Goal: Information Seeking & Learning: Check status

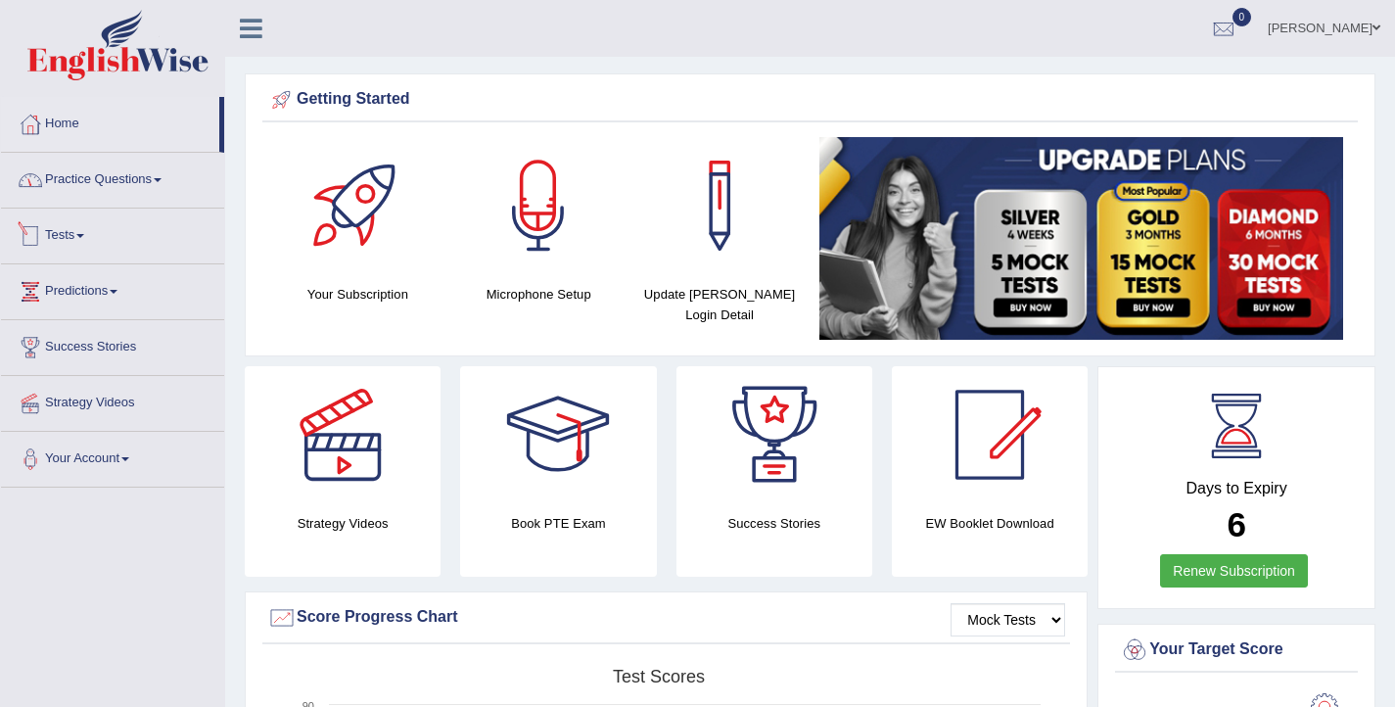
click at [142, 191] on link "Practice Questions" at bounding box center [112, 177] width 223 height 49
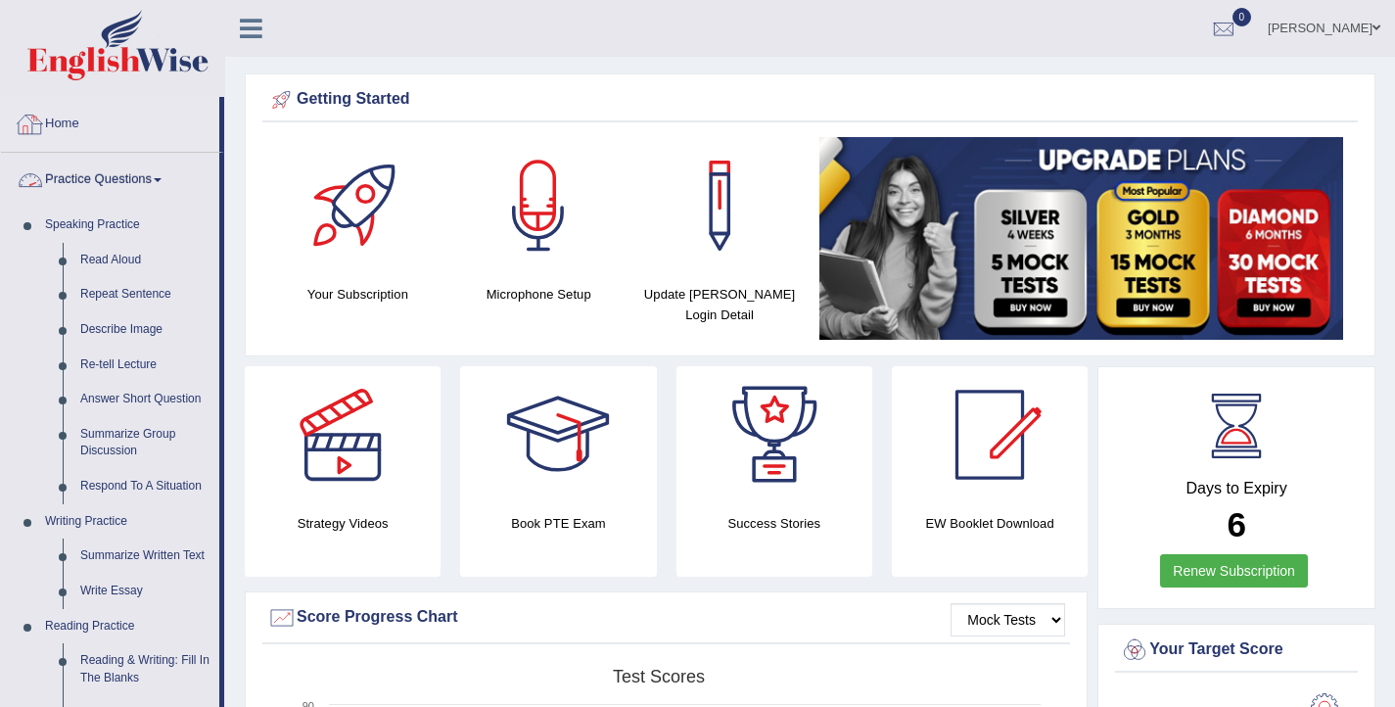
click at [62, 128] on link "Home" at bounding box center [110, 121] width 218 height 49
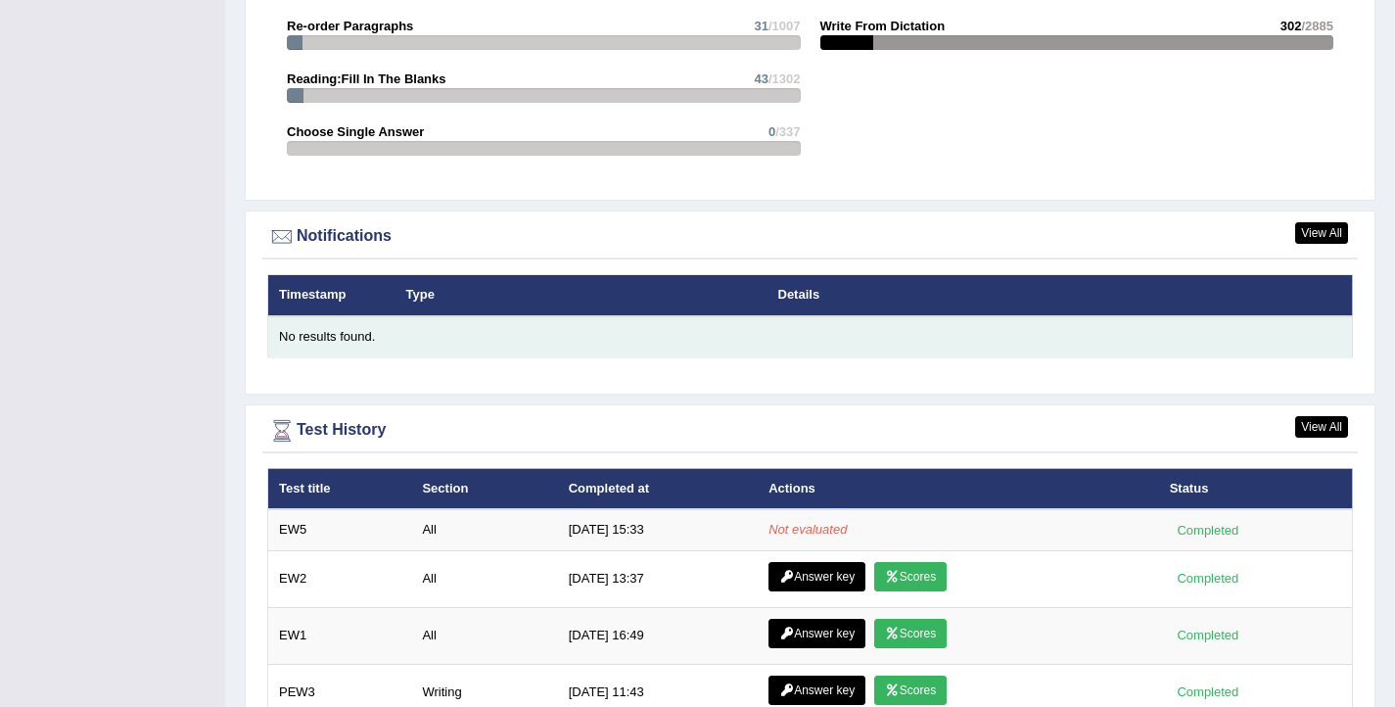
scroll to position [2175, 0]
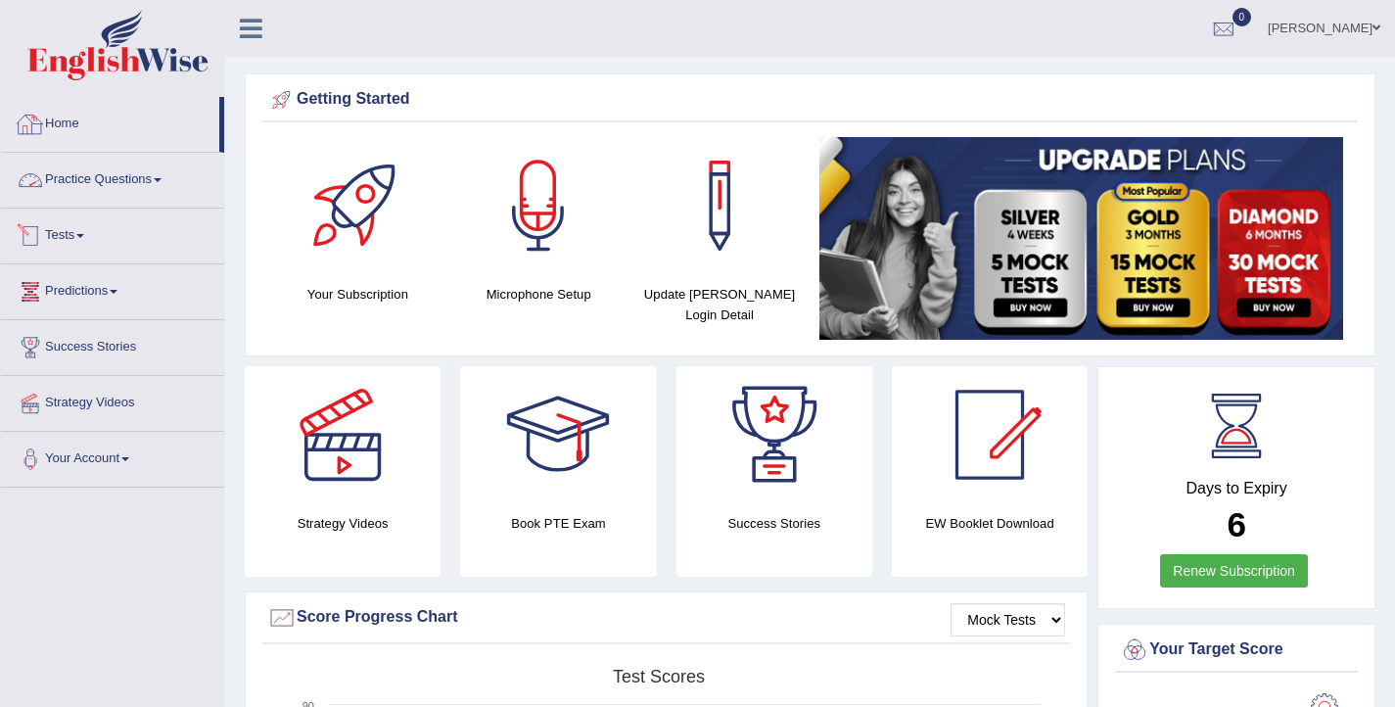
click at [70, 110] on link "Home" at bounding box center [110, 121] width 218 height 49
click at [55, 121] on link "Home" at bounding box center [110, 121] width 218 height 49
click at [116, 186] on link "Practice Questions" at bounding box center [112, 177] width 223 height 49
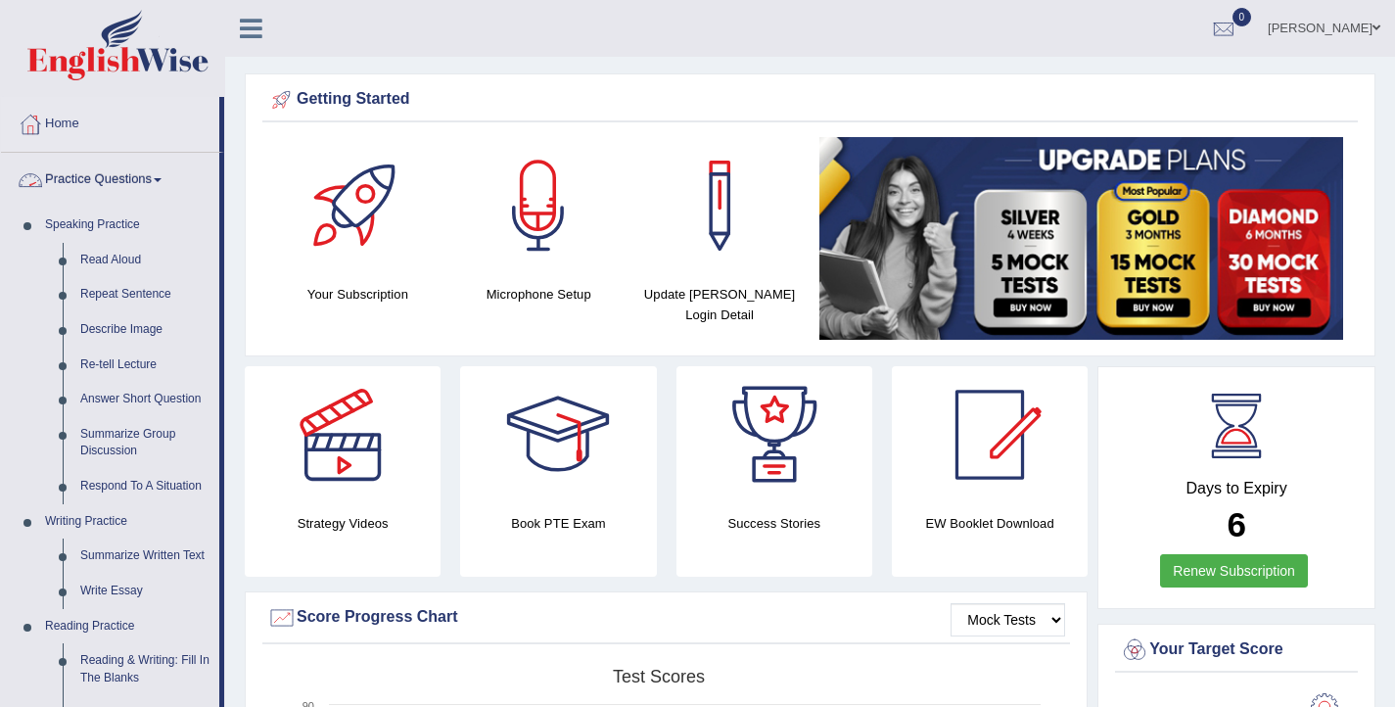
click at [94, 167] on link "Practice Questions" at bounding box center [110, 177] width 218 height 49
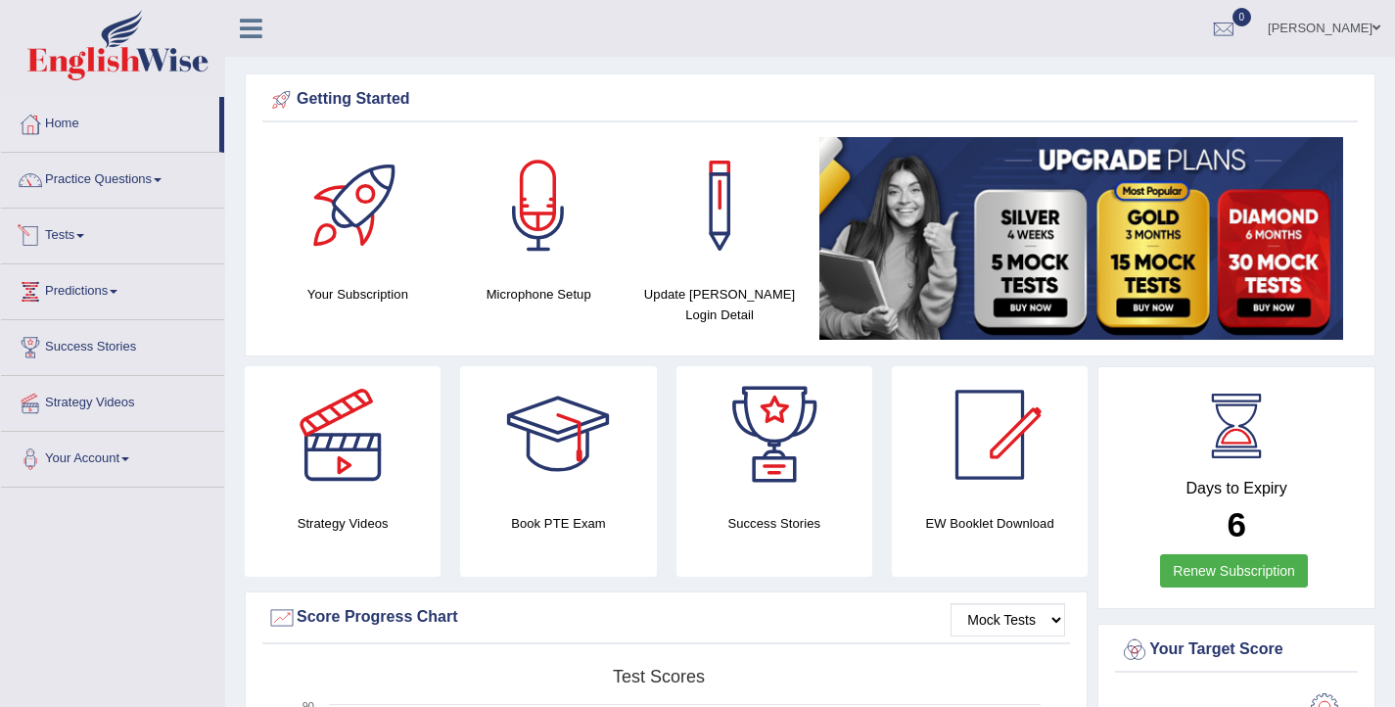
click at [79, 233] on link "Tests" at bounding box center [112, 233] width 223 height 49
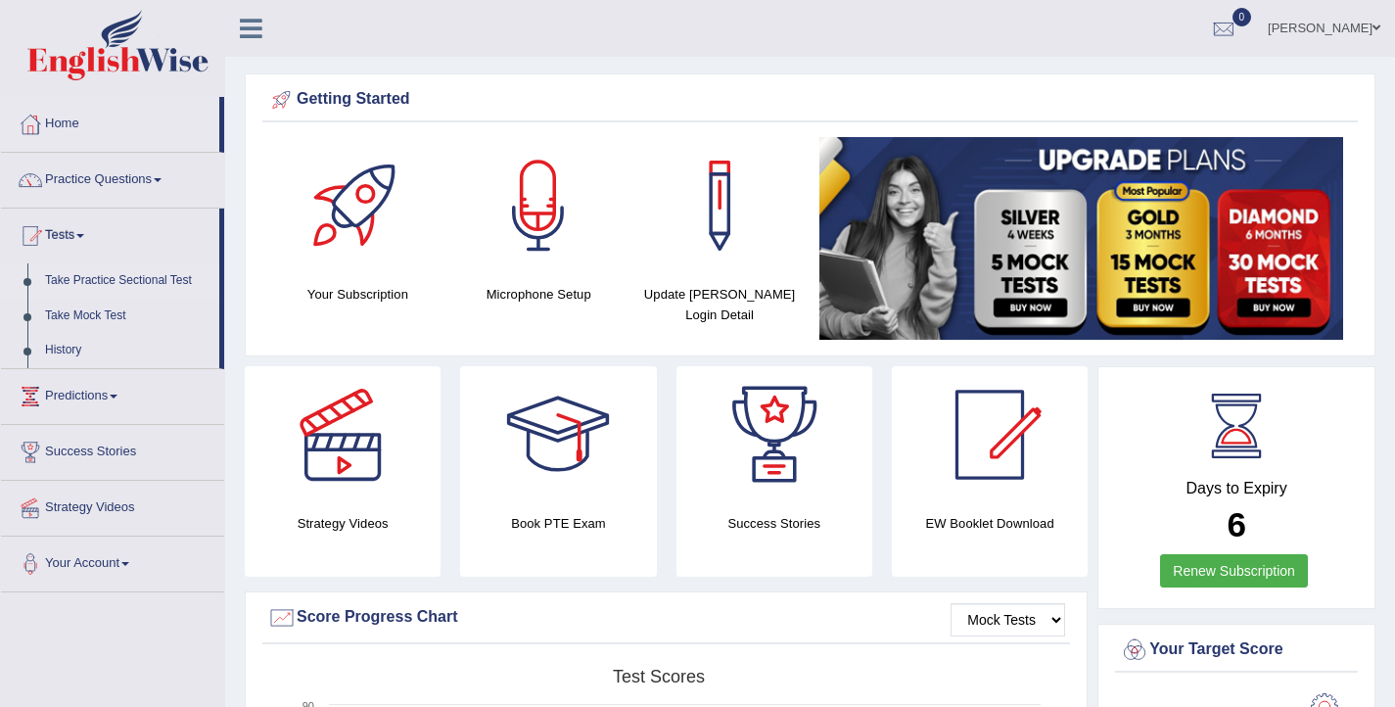
click at [108, 276] on link "Take Practice Sectional Test" at bounding box center [127, 280] width 183 height 35
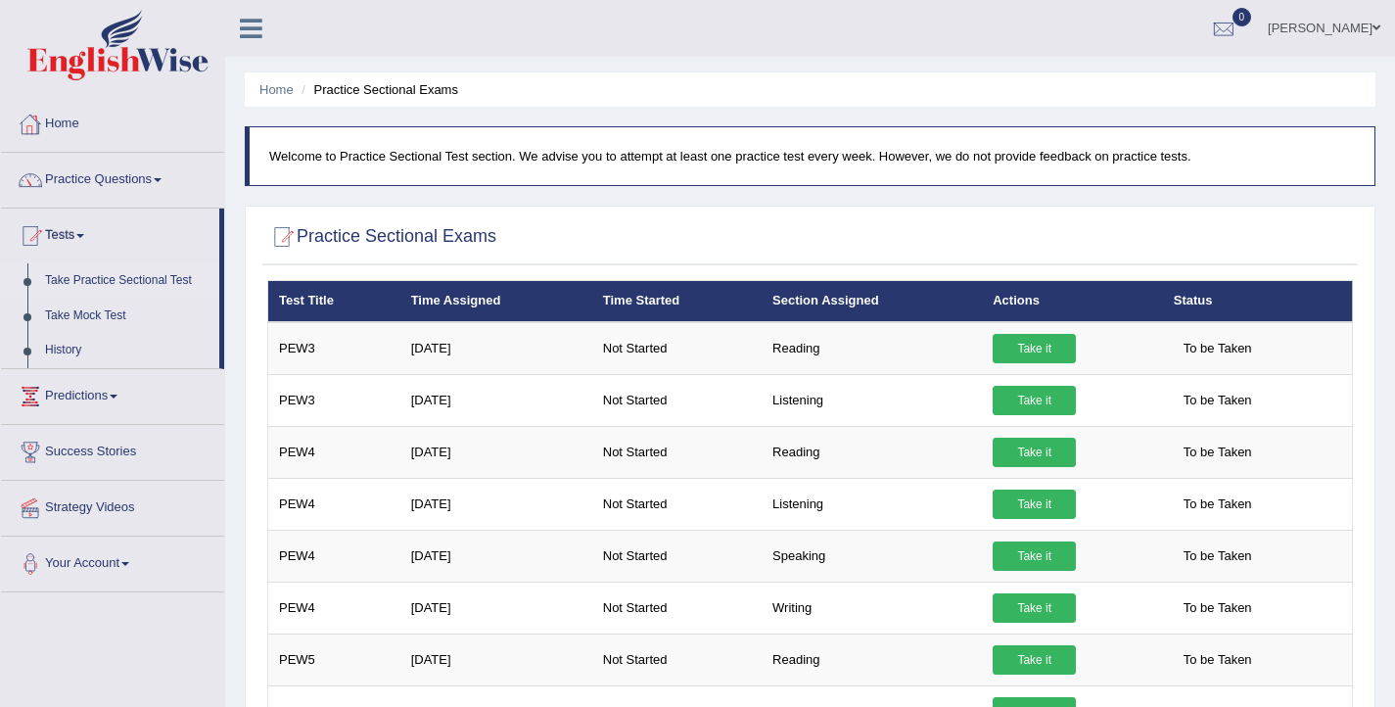
click at [75, 119] on link "Home" at bounding box center [112, 121] width 223 height 49
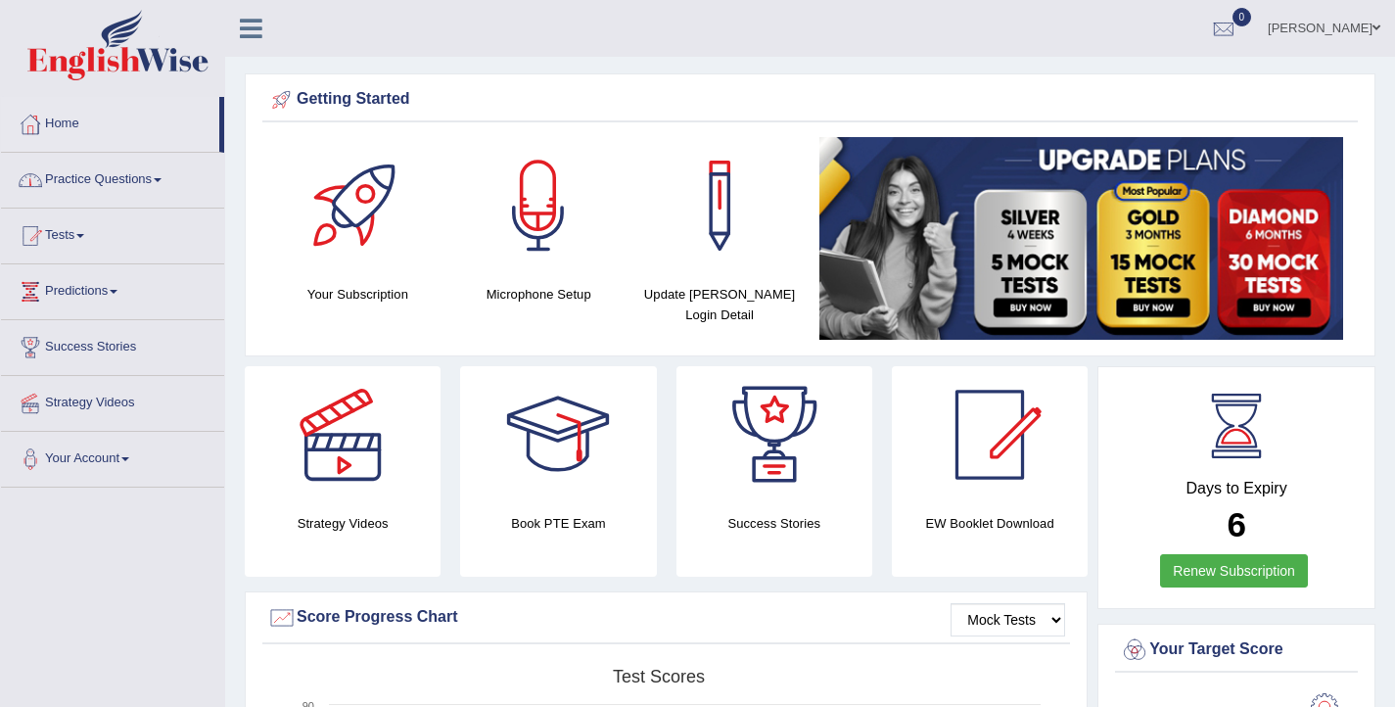
click at [76, 123] on link "Home" at bounding box center [110, 121] width 218 height 49
click at [64, 116] on link "Home" at bounding box center [110, 121] width 218 height 49
click at [128, 167] on link "Practice Questions" at bounding box center [112, 177] width 223 height 49
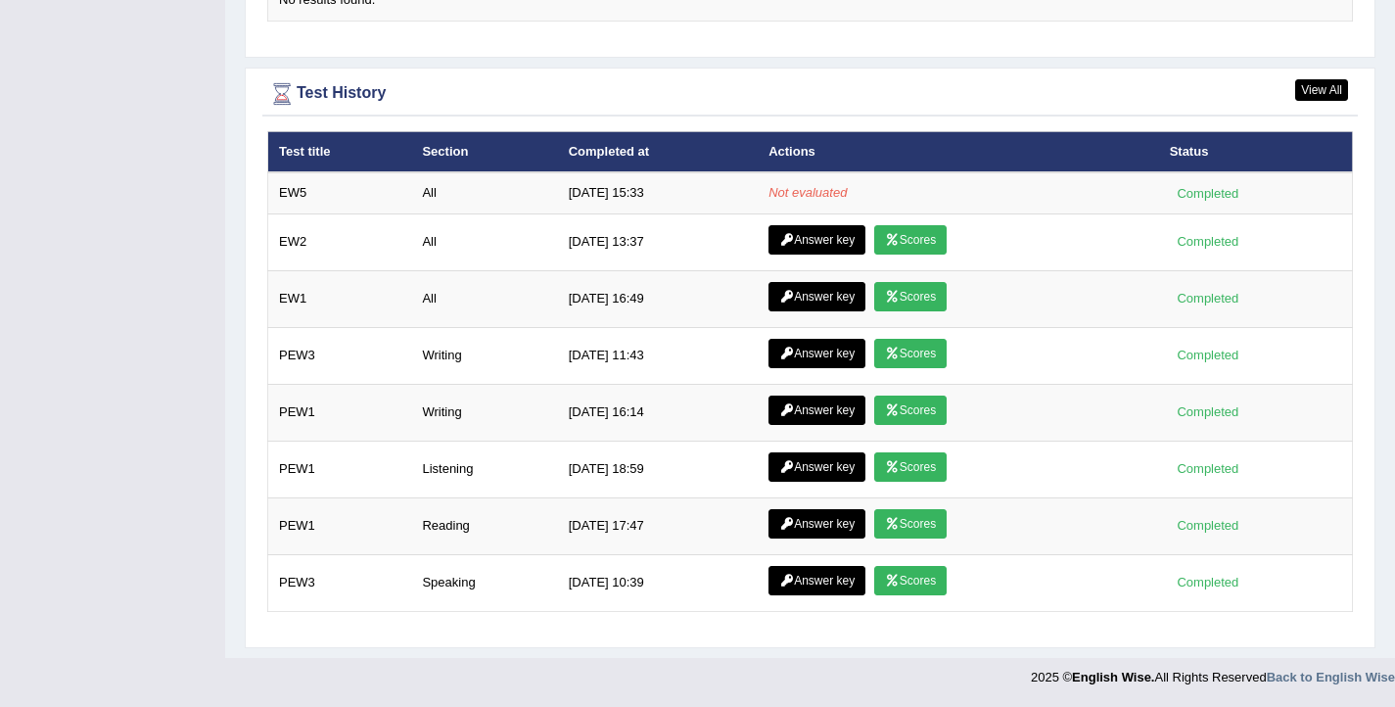
scroll to position [2517, 0]
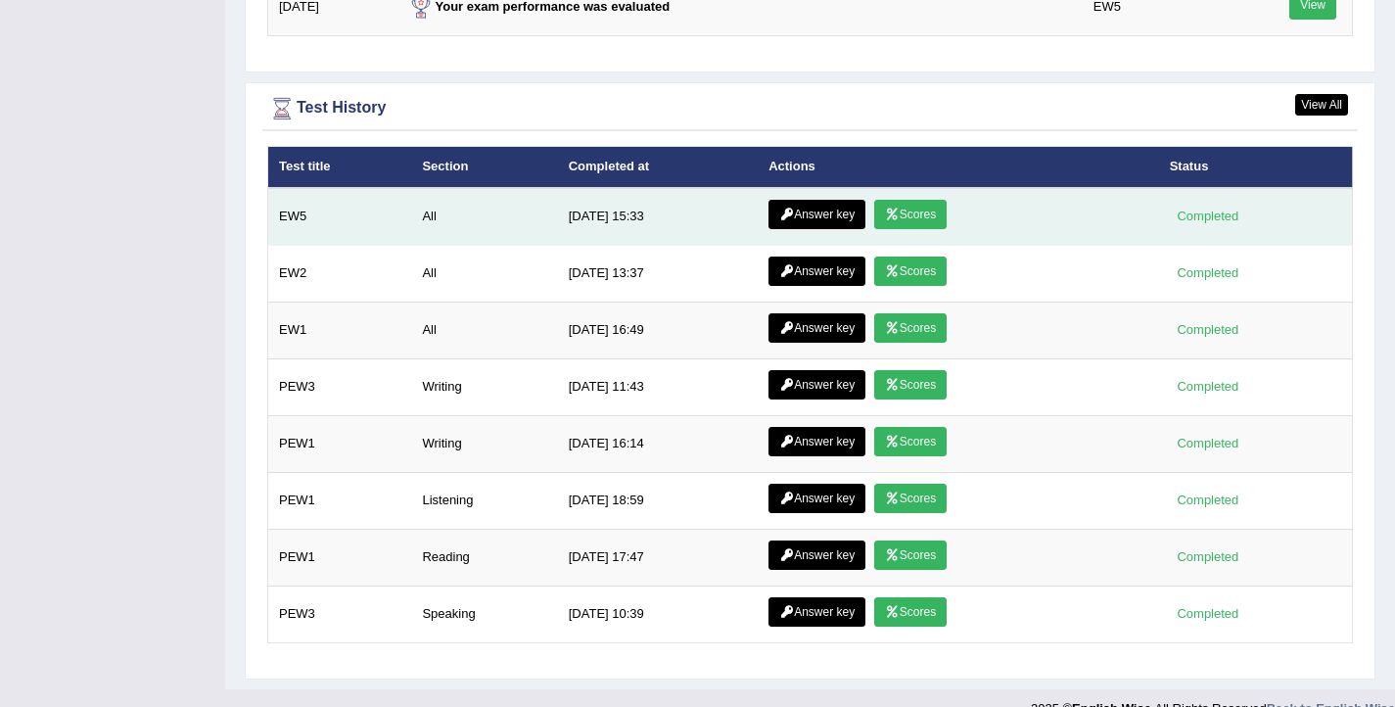
click at [906, 218] on link "Scores" at bounding box center [910, 214] width 72 height 29
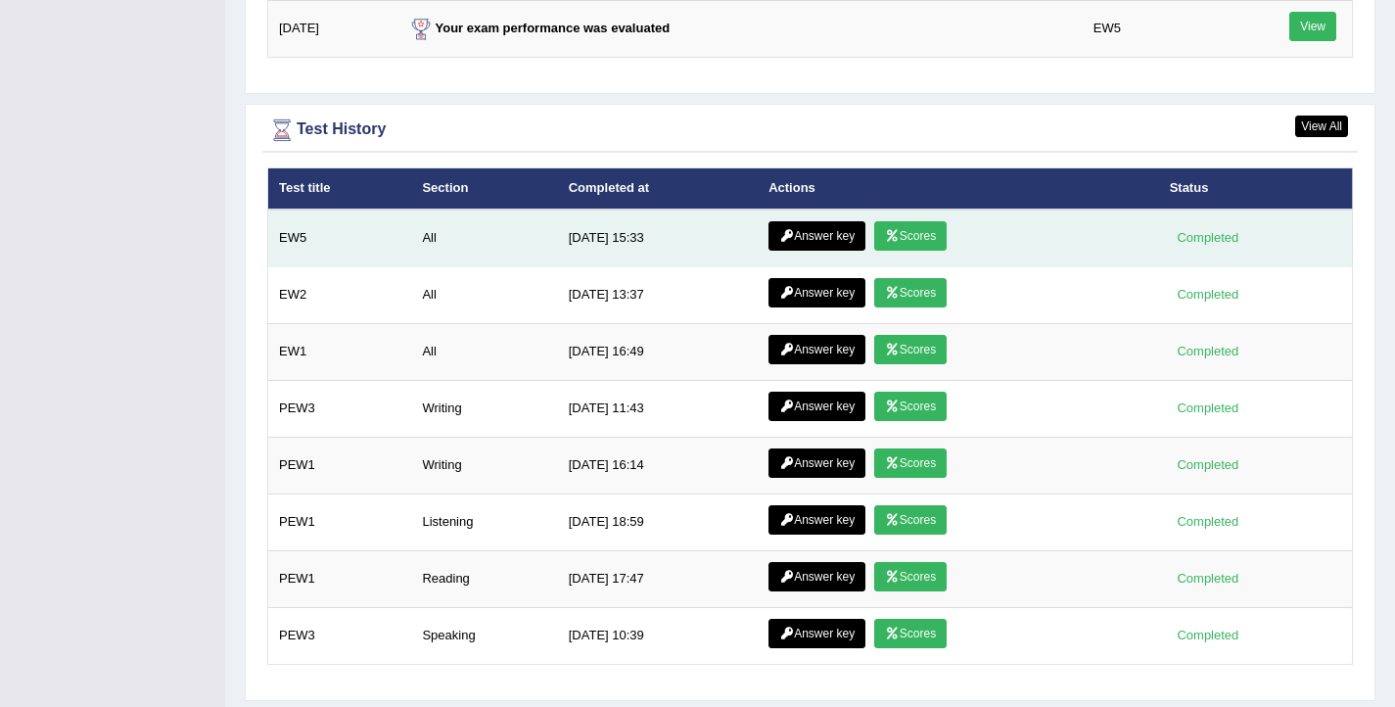
click at [907, 236] on link "Scores" at bounding box center [910, 235] width 72 height 29
click at [783, 236] on icon at bounding box center [786, 236] width 15 height 12
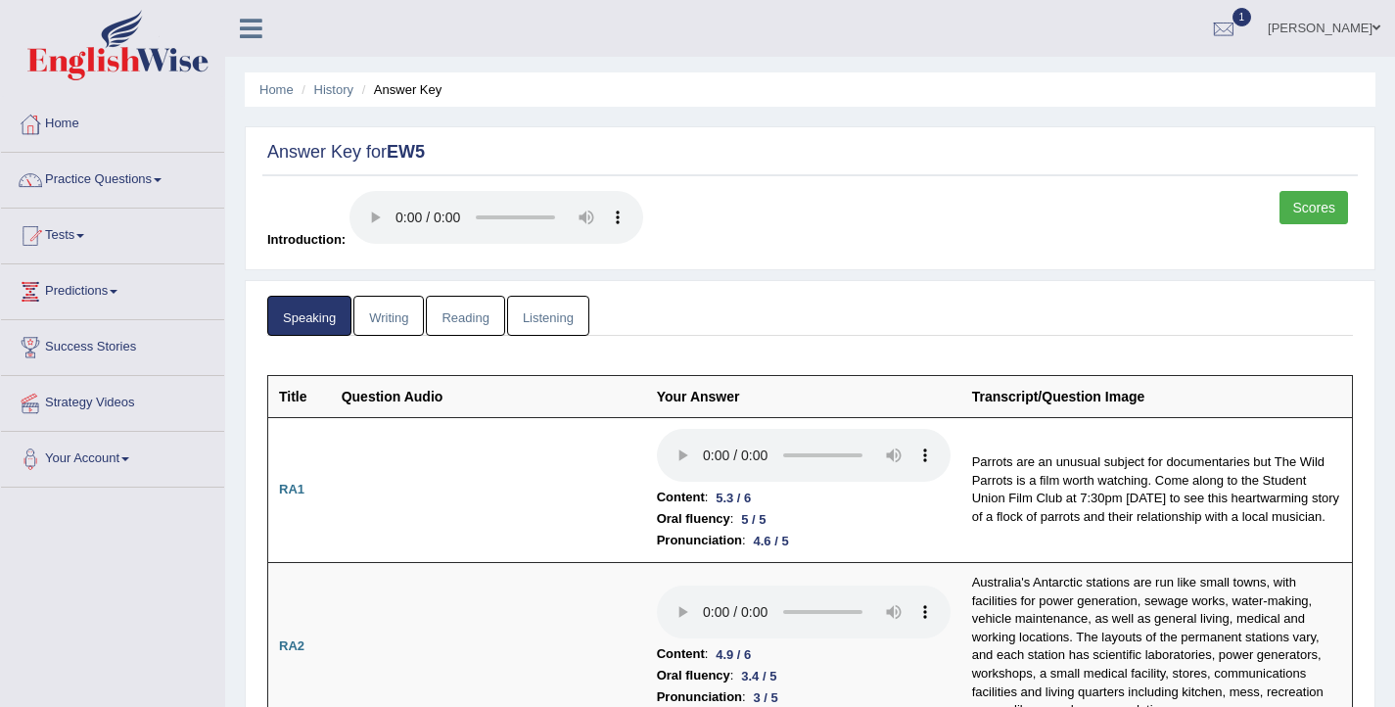
click at [531, 326] on link "Listening" at bounding box center [548, 316] width 82 height 40
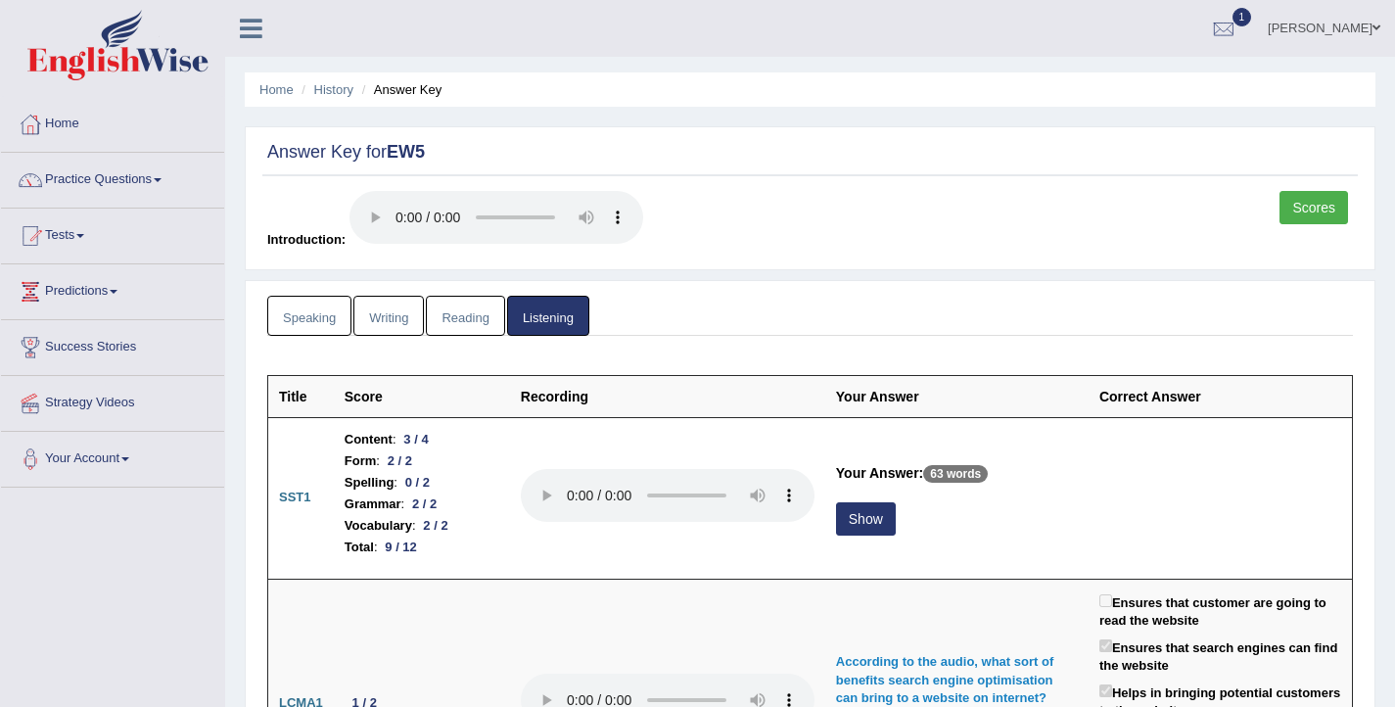
click at [374, 319] on link "Writing" at bounding box center [388, 316] width 70 height 40
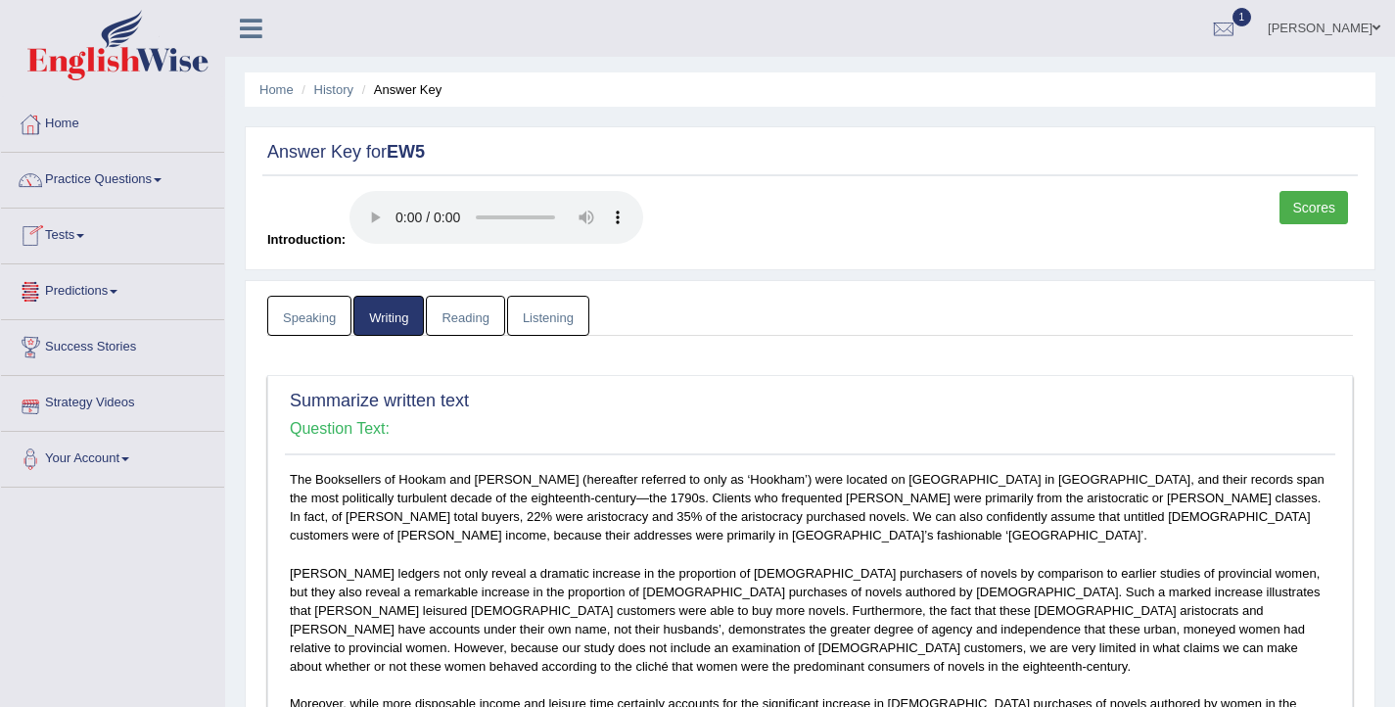
click at [321, 325] on link "Speaking" at bounding box center [309, 316] width 84 height 40
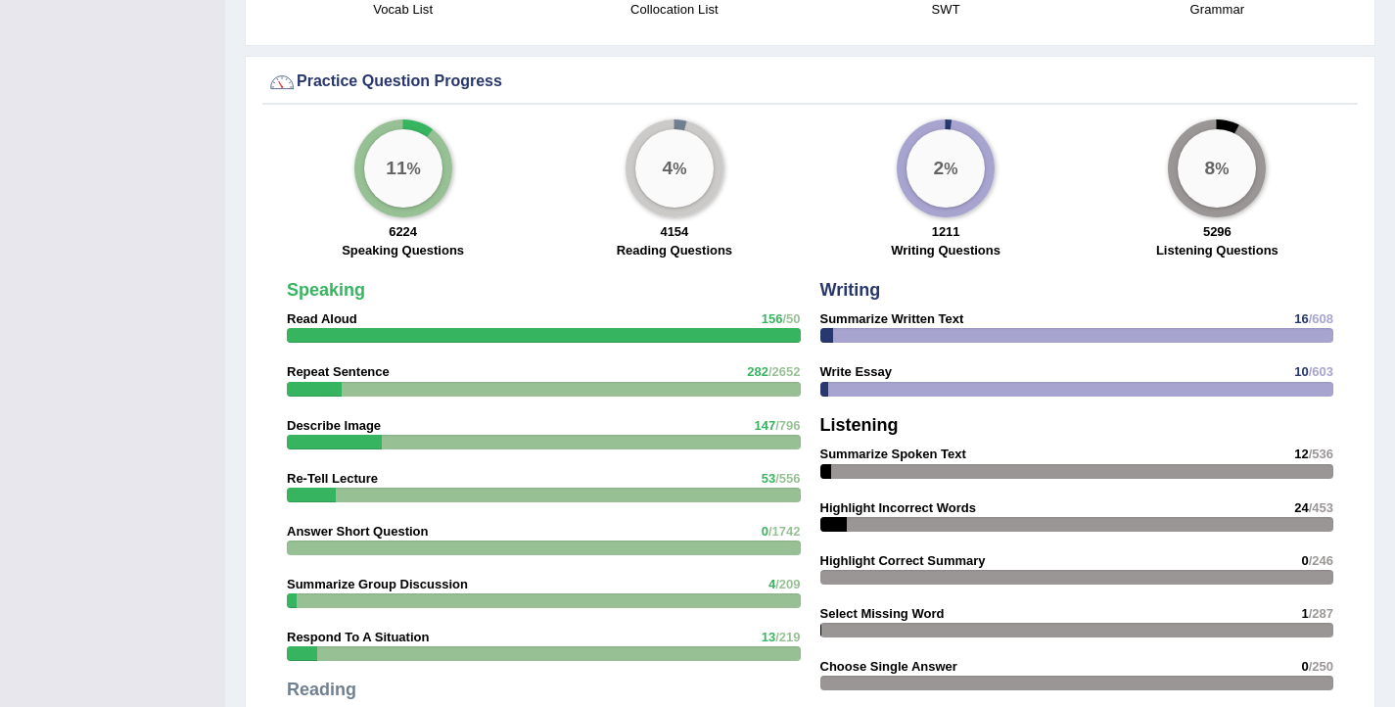
scroll to position [2568, 0]
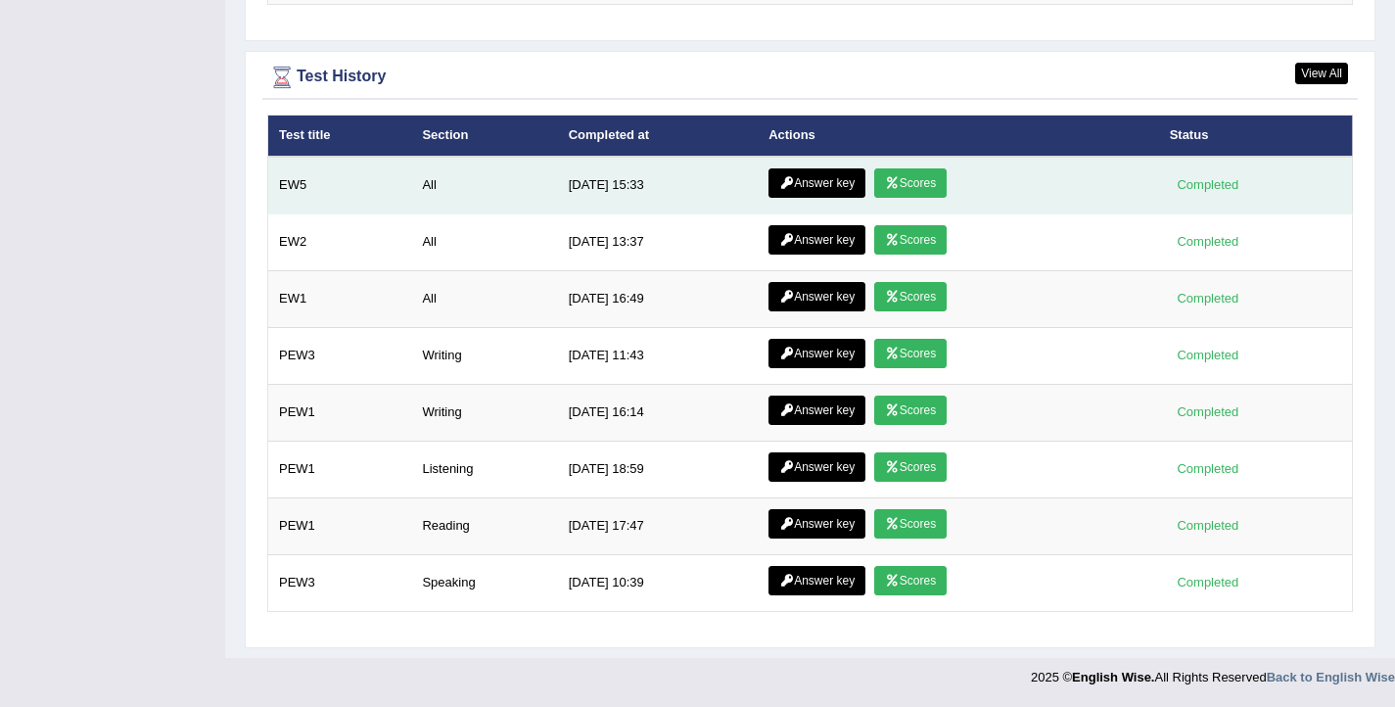
click at [930, 181] on link "Scores" at bounding box center [910, 182] width 72 height 29
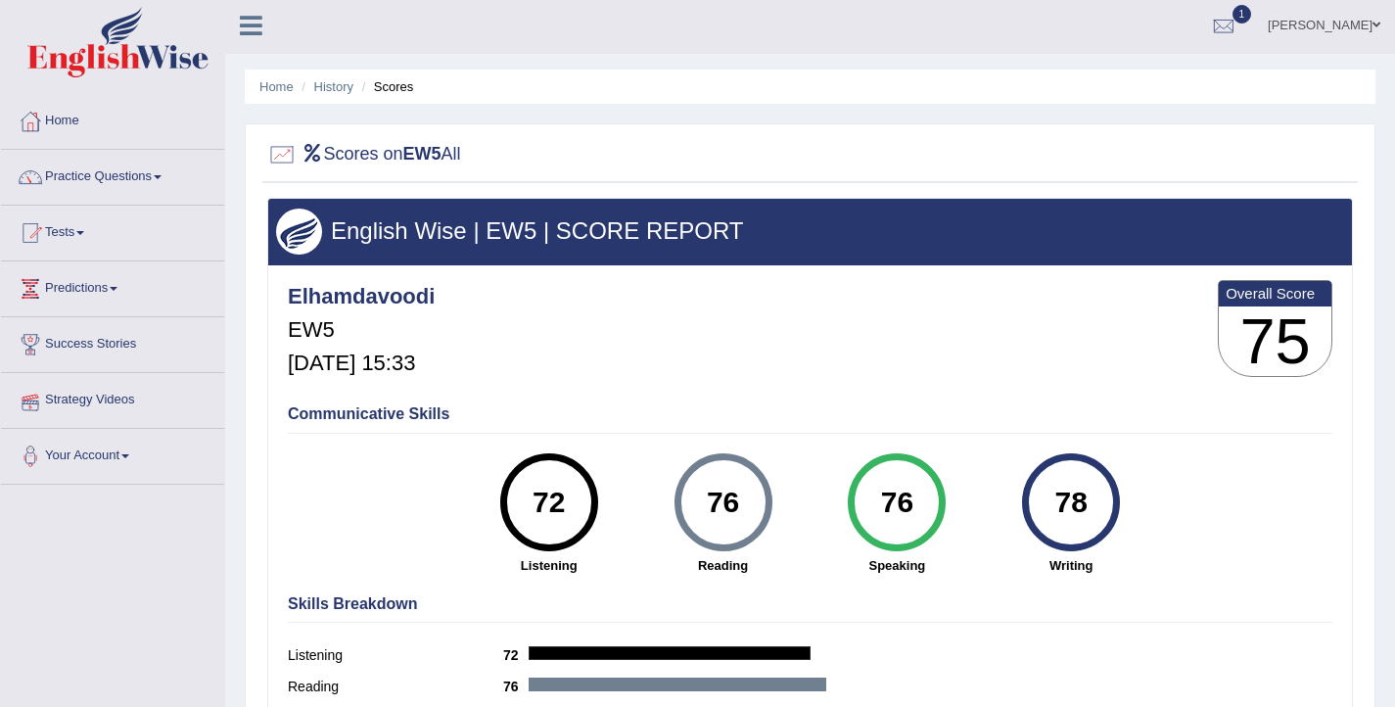
scroll to position [4, 0]
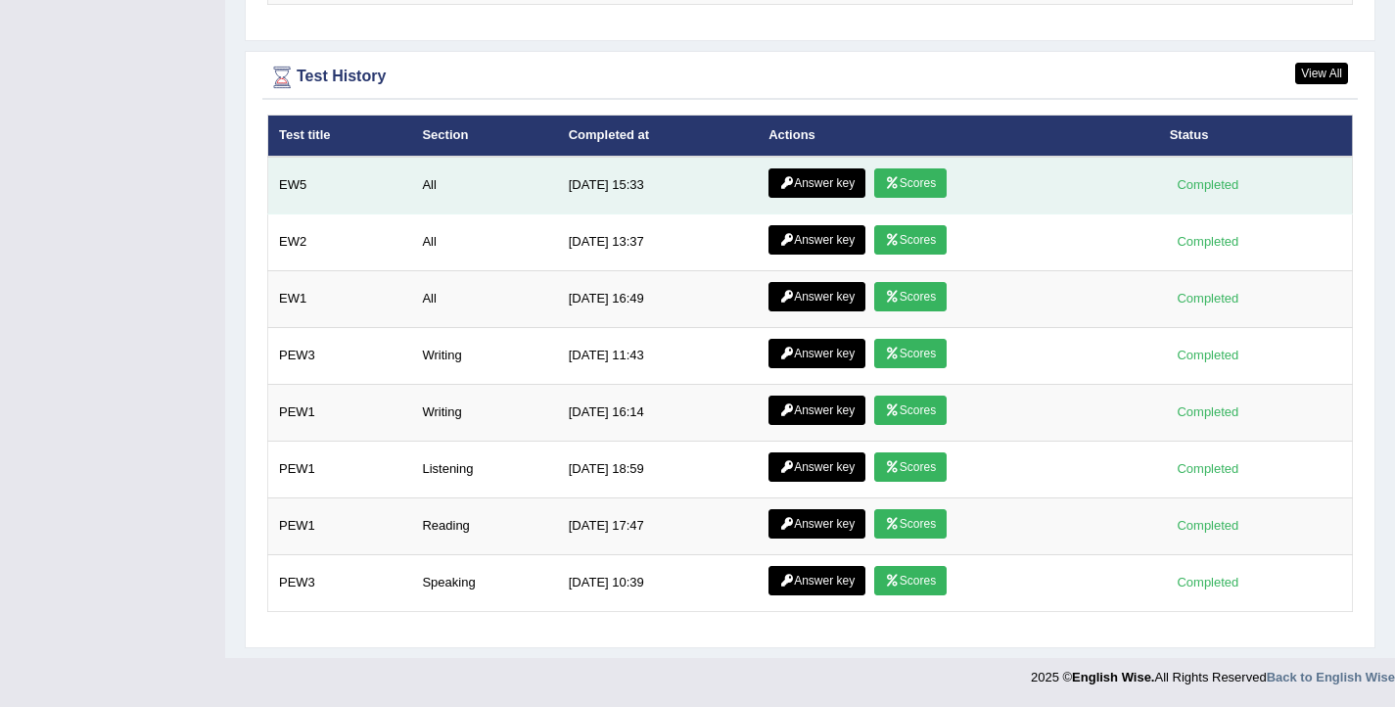
click at [825, 186] on link "Answer key" at bounding box center [817, 182] width 97 height 29
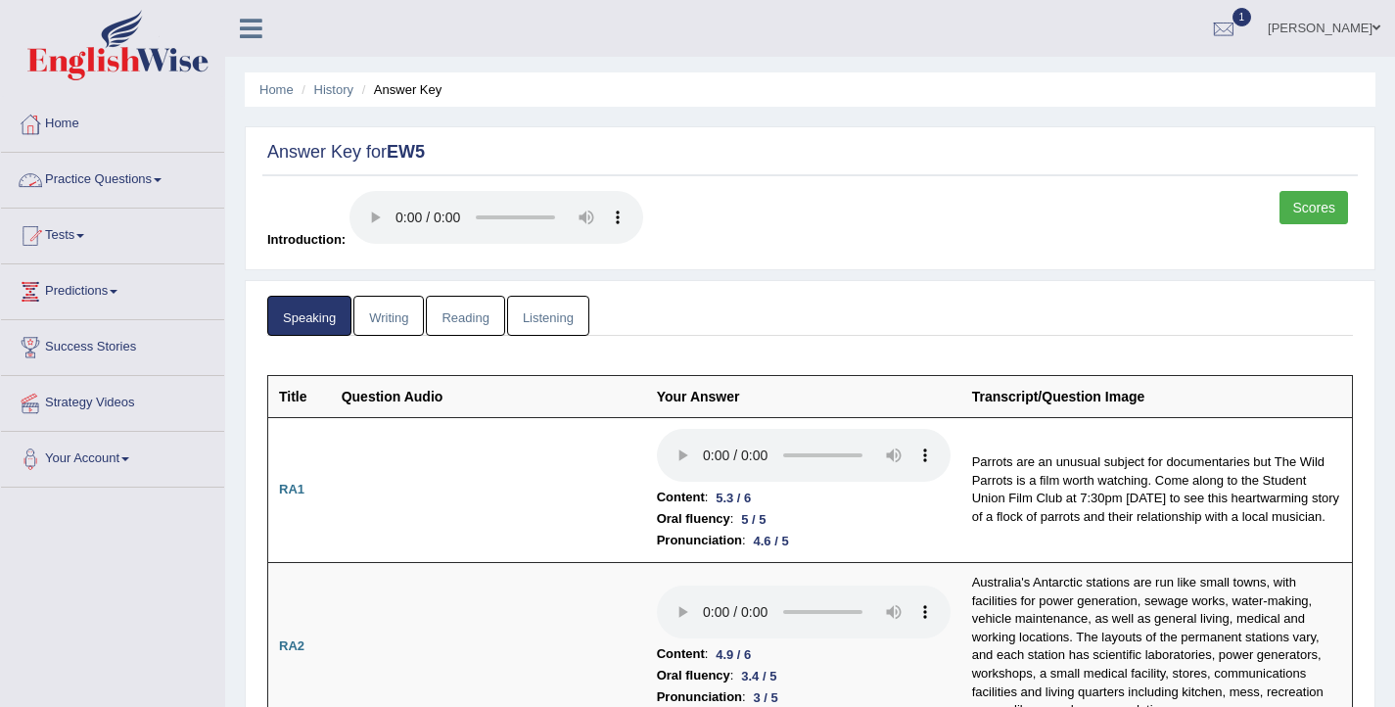
click at [158, 180] on link "Practice Questions" at bounding box center [112, 177] width 223 height 49
